Goal: Task Accomplishment & Management: Manage account settings

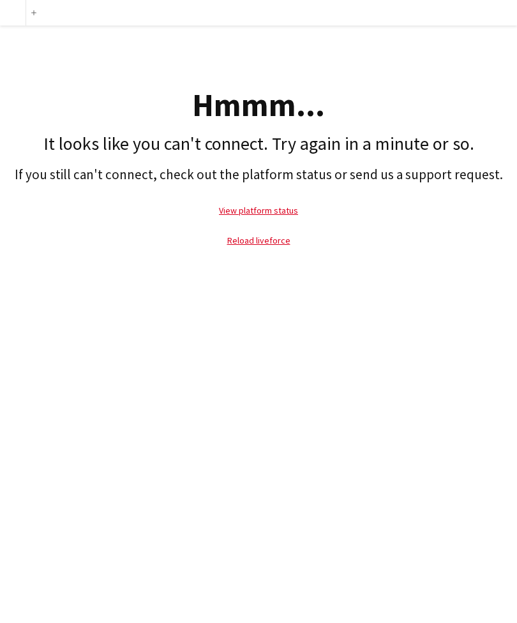
click at [260, 240] on link "Reload liveforce" at bounding box center [258, 240] width 63 height 11
click at [261, 240] on link "Reload liveforce" at bounding box center [258, 240] width 63 height 11
click at [250, 237] on link "Reload liveforce" at bounding box center [258, 240] width 63 height 11
click at [237, 244] on link "Reload liveforce" at bounding box center [258, 240] width 63 height 11
click at [270, 245] on link "Reload liveforce" at bounding box center [258, 240] width 63 height 11
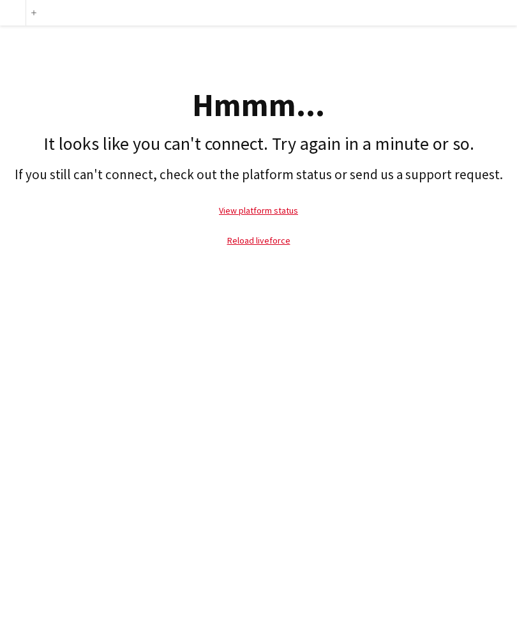
click at [244, 244] on link "Reload liveforce" at bounding box center [258, 240] width 63 height 11
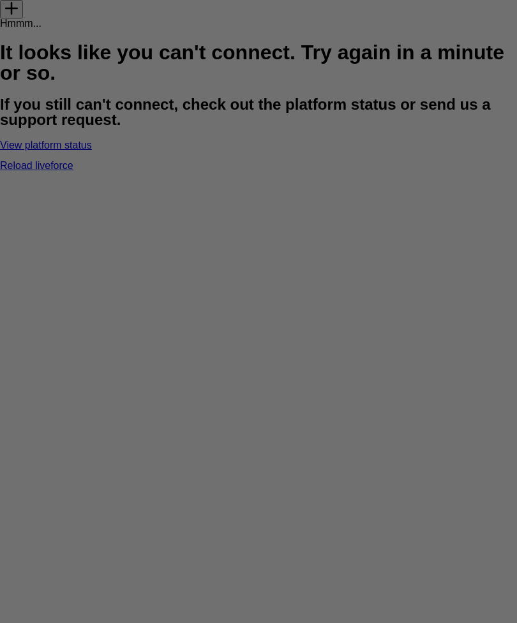
click at [240, 259] on div at bounding box center [261, 315] width 522 height 630
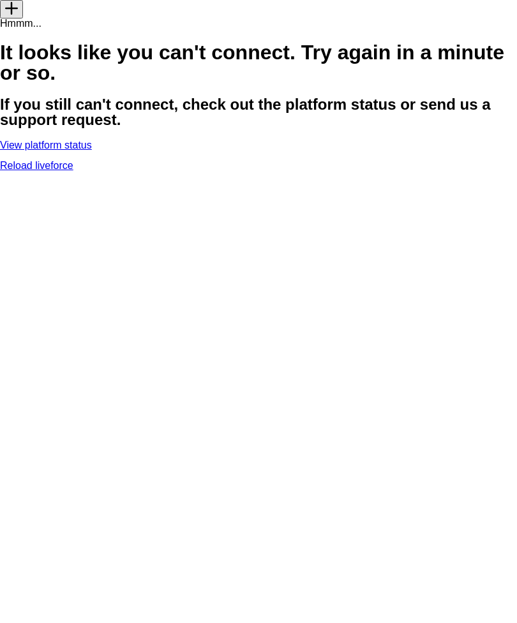
click at [260, 171] on p "Reload liveforce" at bounding box center [258, 166] width 517 height 10
click at [73, 171] on link "Reload liveforce" at bounding box center [36, 165] width 73 height 11
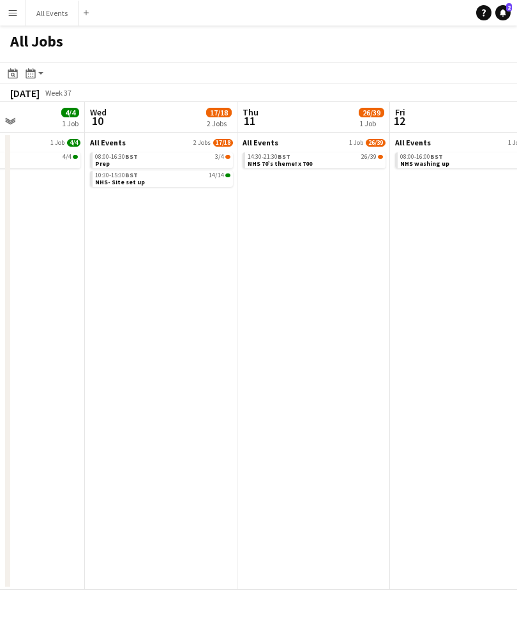
scroll to position [0, 373]
click at [302, 165] on span "NHS 70’s theme! x 700" at bounding box center [279, 163] width 64 height 8
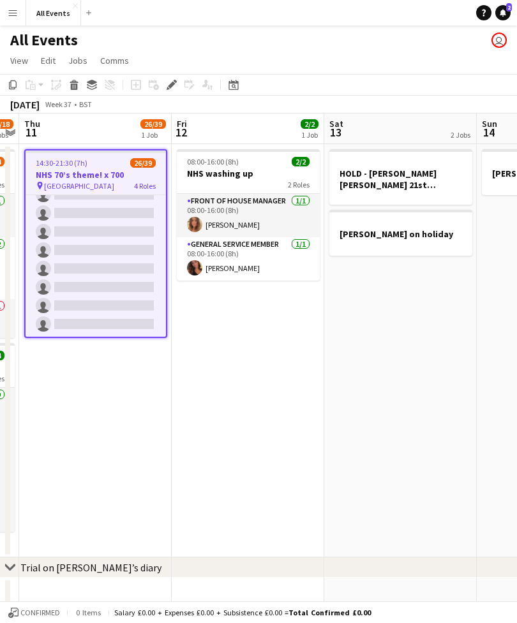
scroll to position [679, 0]
click at [122, 273] on app-card-role "General service member 11/20 18:00-21:30 (3h30m) Nicholas Ross Caroline Cundick…" at bounding box center [96, 139] width 140 height 395
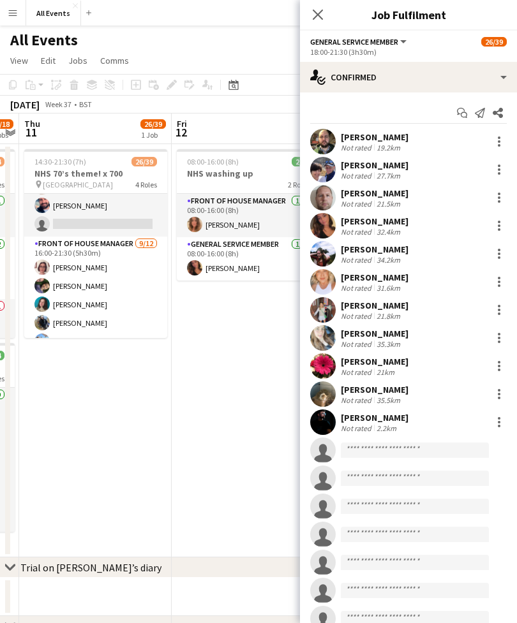
scroll to position [0, 0]
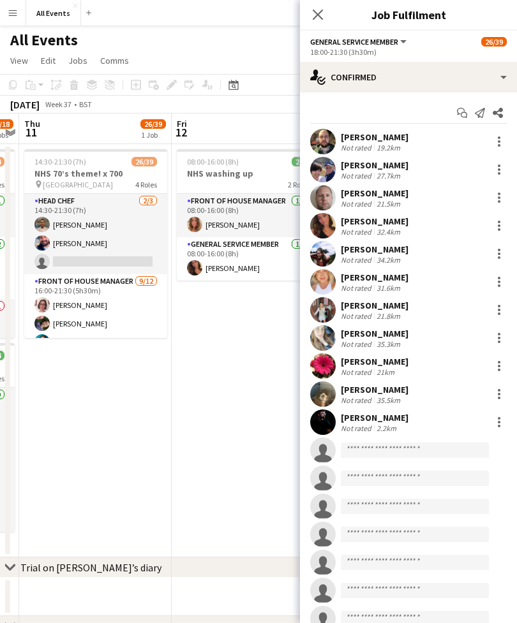
click at [320, 14] on icon "Close pop-in" at bounding box center [318, 15] width 10 height 10
